Goal: Information Seeking & Learning: Learn about a topic

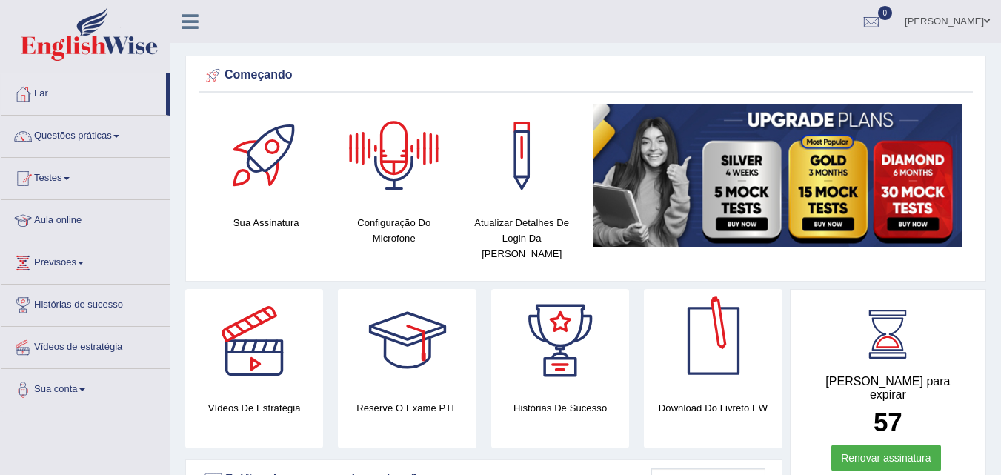
click at [709, 353] on div at bounding box center [713, 341] width 104 height 104
click at [75, 347] on font "Vídeos de estratégia" at bounding box center [78, 346] width 88 height 11
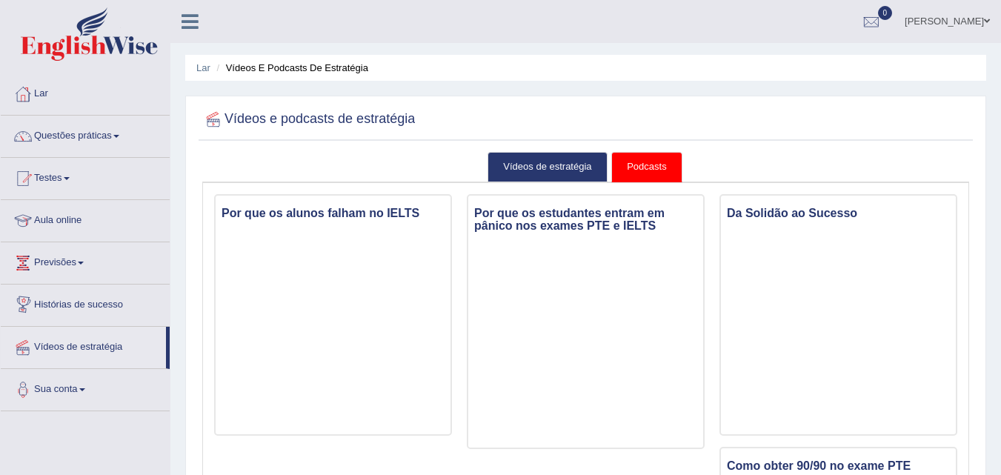
click at [70, 304] on font "Histórias de sucesso" at bounding box center [78, 303] width 89 height 11
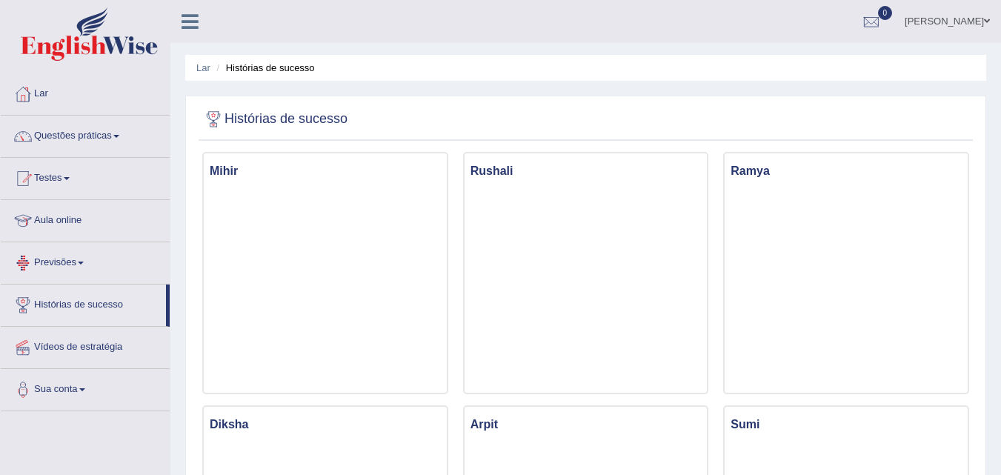
click at [66, 264] on font "Previsões" at bounding box center [55, 261] width 42 height 11
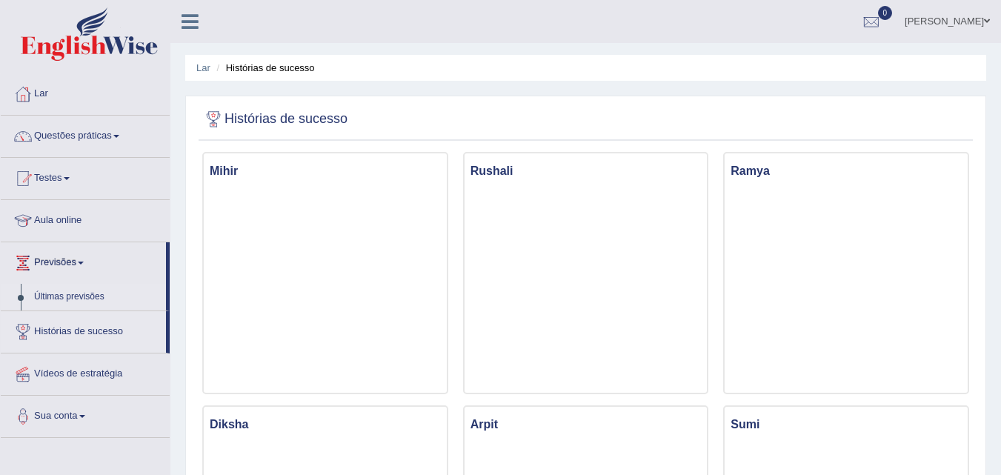
click at [67, 293] on font "Últimas previsões" at bounding box center [69, 296] width 70 height 10
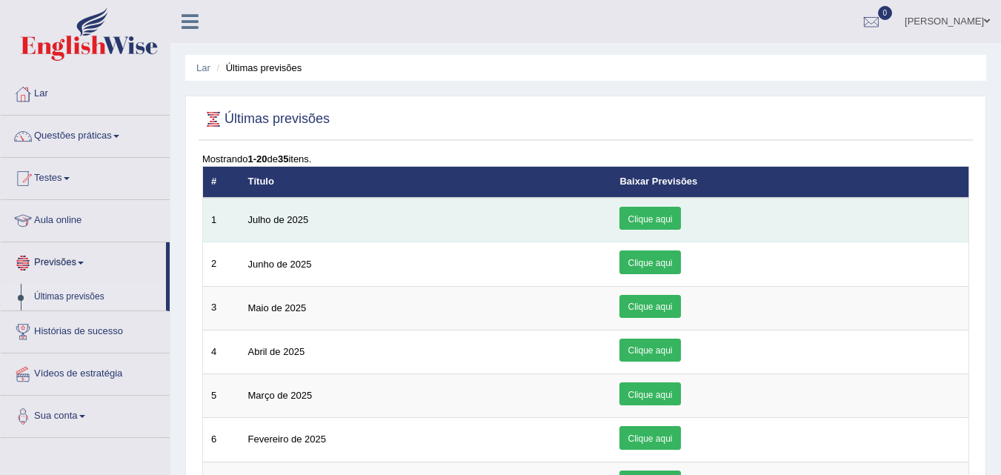
click at [673, 223] on link "Clique aqui" at bounding box center [649, 218] width 61 height 23
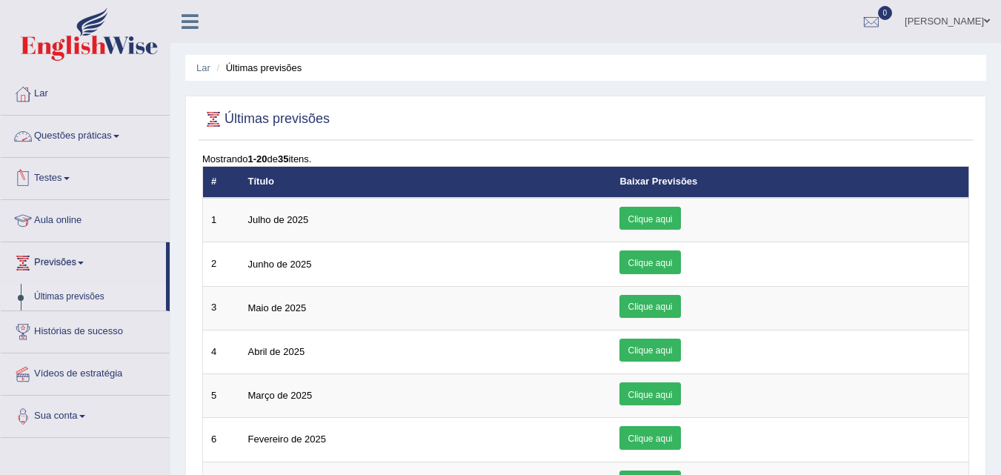
click at [73, 142] on link "Questões práticas" at bounding box center [85, 134] width 169 height 37
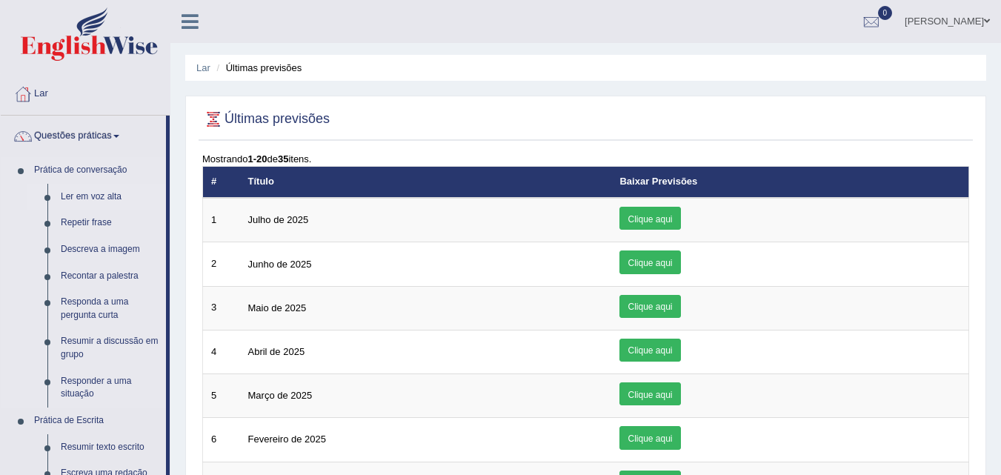
click at [90, 197] on font "Ler em voz alta" at bounding box center [91, 196] width 61 height 10
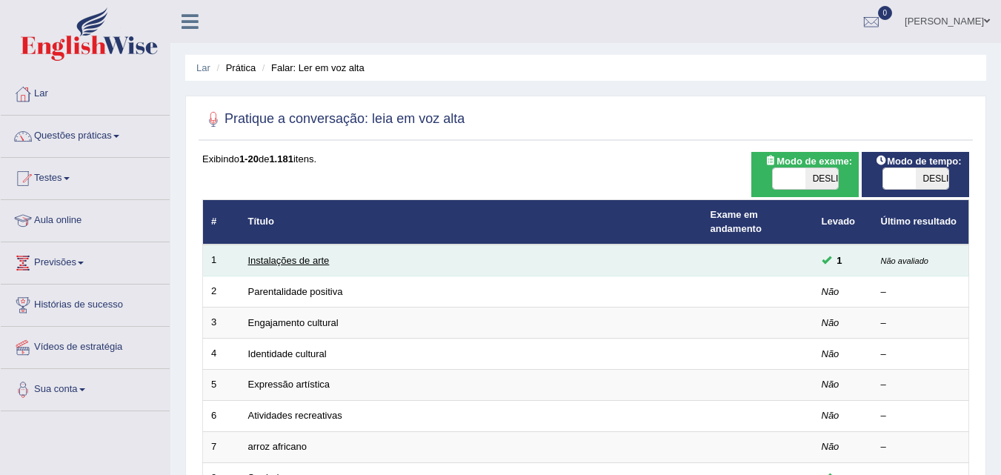
click at [301, 261] on font "Instalações de arte" at bounding box center [288, 260] width 81 height 11
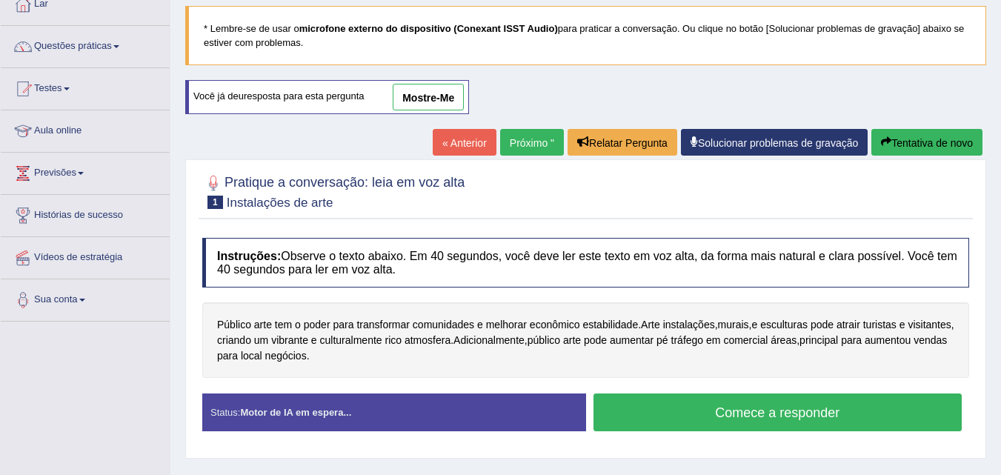
scroll to position [131, 0]
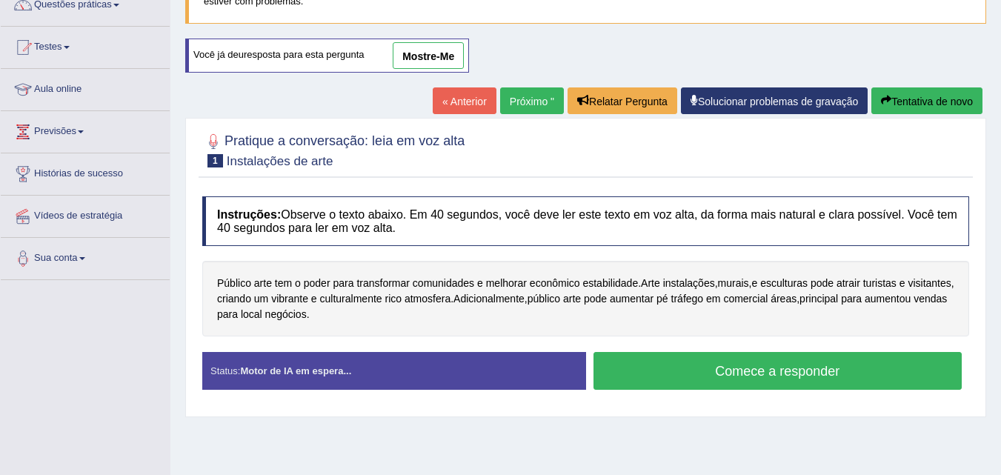
click at [879, 381] on button "Comece a responder" at bounding box center [777, 371] width 369 height 38
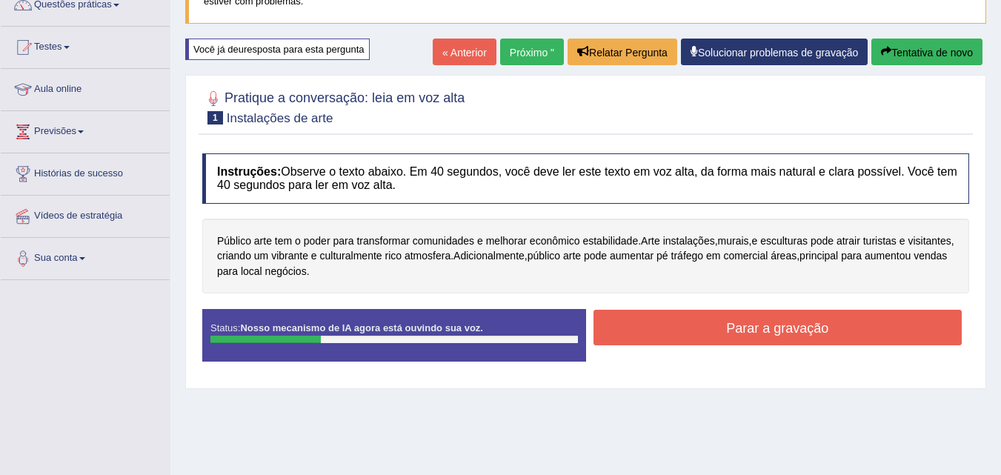
click at [634, 456] on div "Lar Prática Falar: Ler em voz alta Instalações de arte * Lembre-se de usar o mi…" at bounding box center [585, 239] width 830 height 741
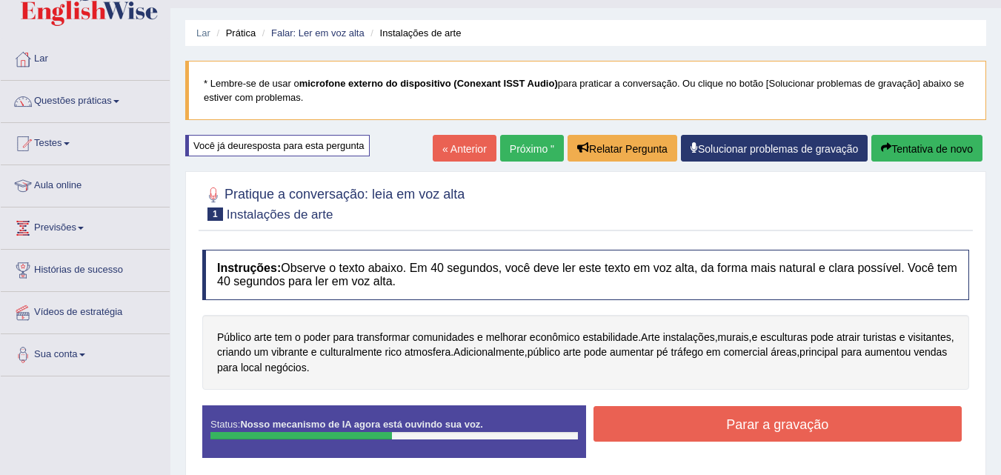
scroll to position [0, 0]
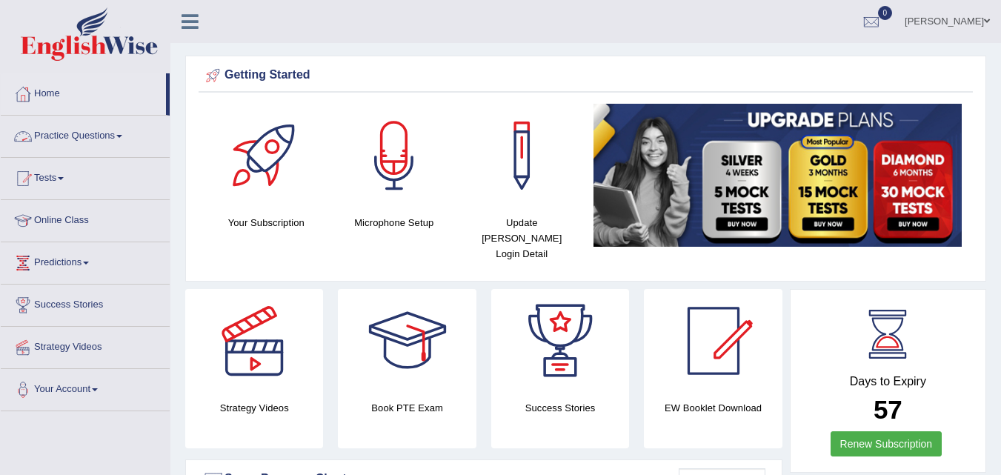
click at [77, 136] on link "Practice Questions" at bounding box center [85, 134] width 169 height 37
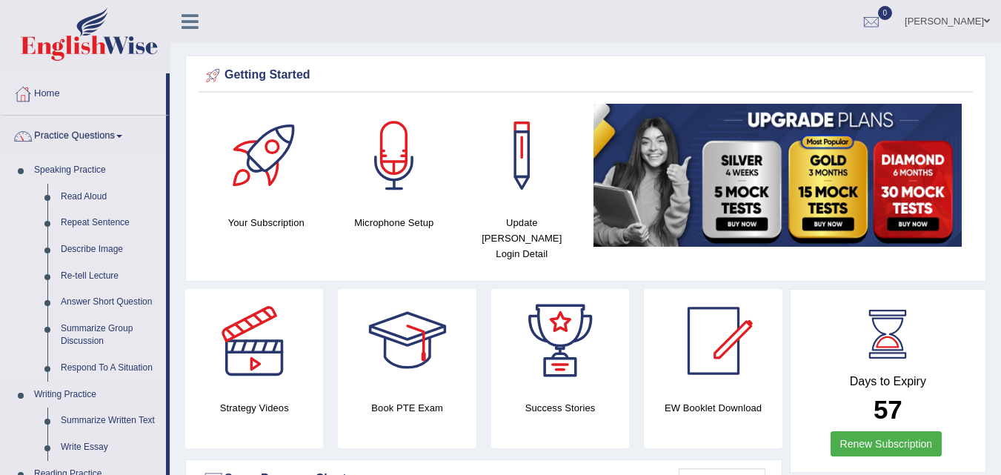
click at [90, 197] on link "Read Aloud" at bounding box center [110, 197] width 112 height 27
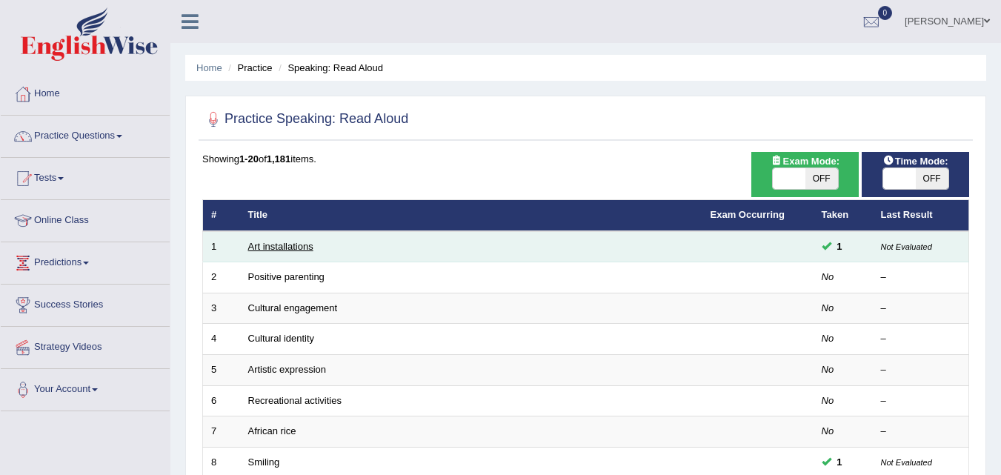
click at [283, 247] on link "Art installations" at bounding box center [280, 246] width 65 height 11
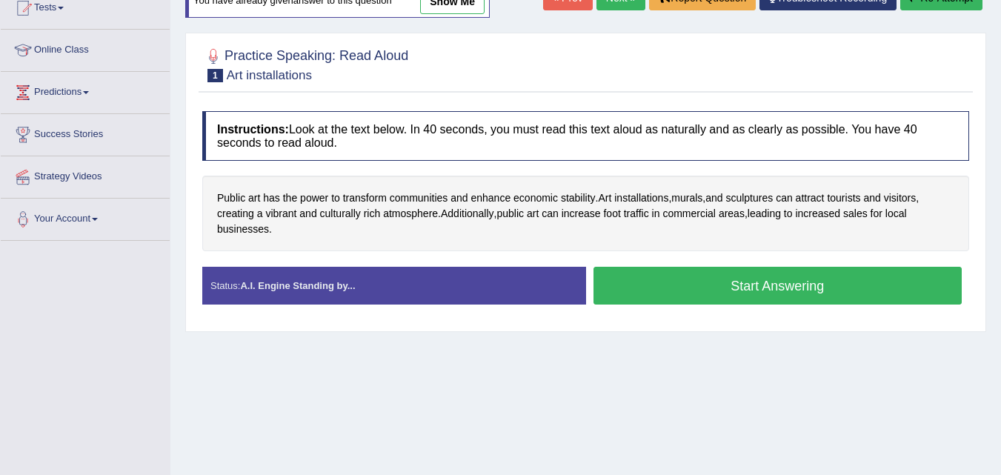
scroll to position [205, 0]
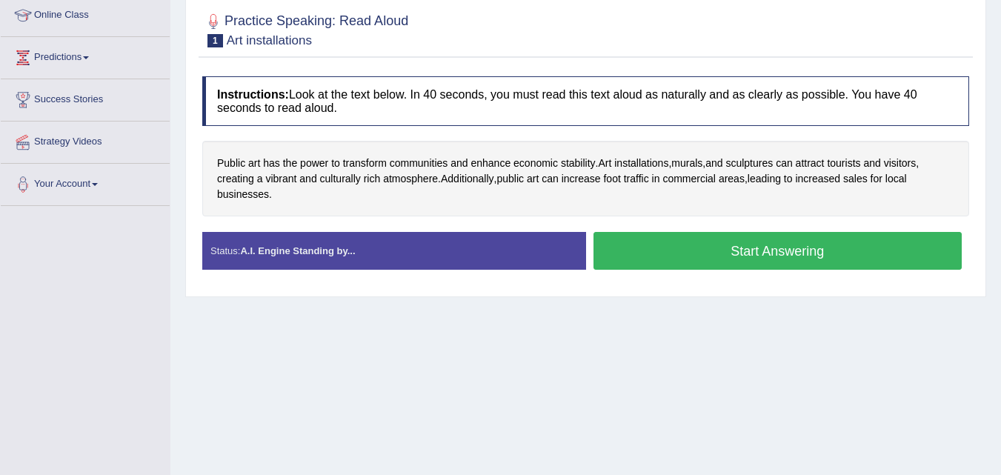
click at [700, 239] on button "Start Answering" at bounding box center [777, 251] width 369 height 38
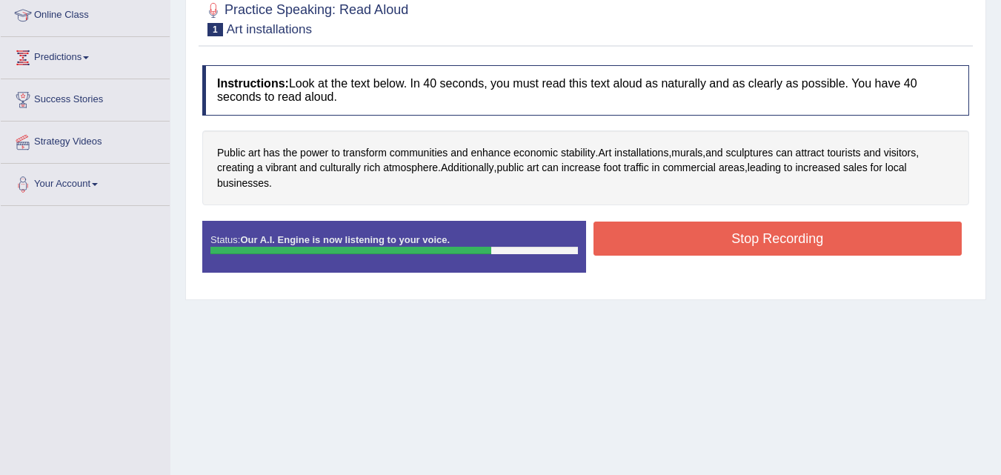
click at [700, 239] on button "Stop Recording" at bounding box center [777, 238] width 369 height 34
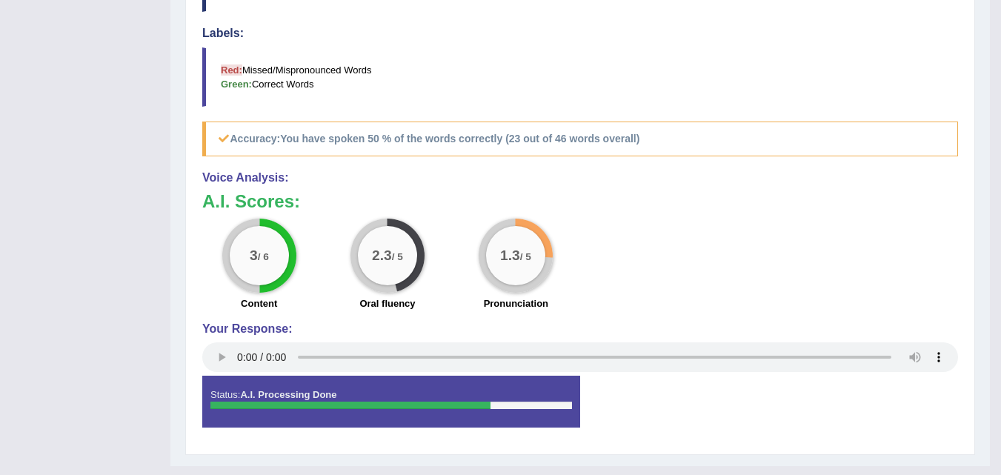
scroll to position [530, 0]
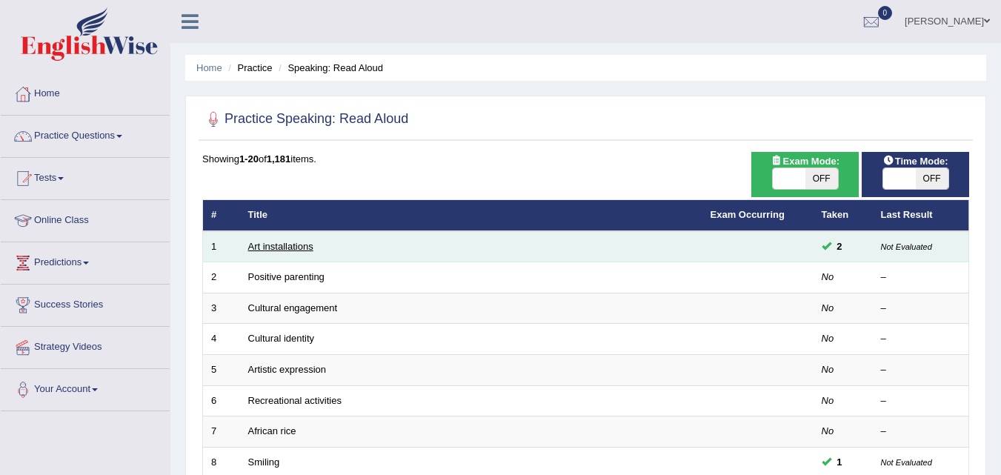
click at [291, 250] on link "Art installations" at bounding box center [280, 246] width 65 height 11
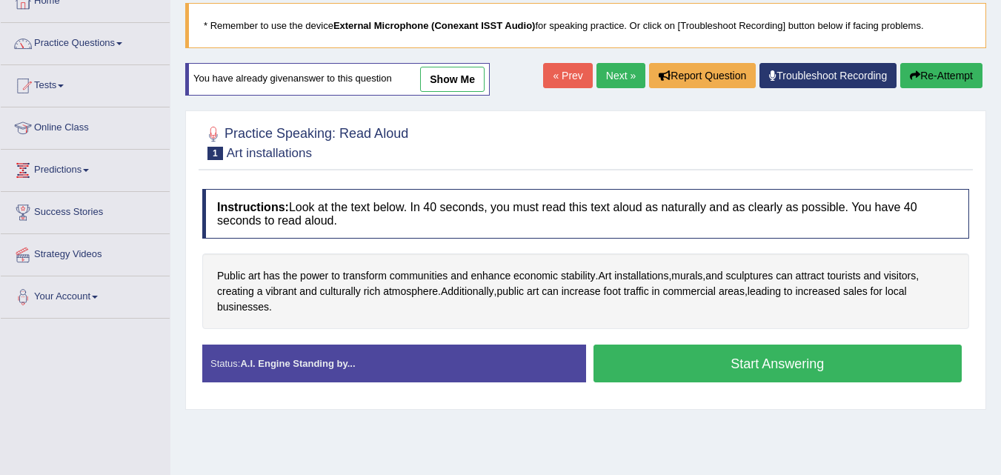
scroll to position [104, 0]
